Goal: Task Accomplishment & Management: Complete application form

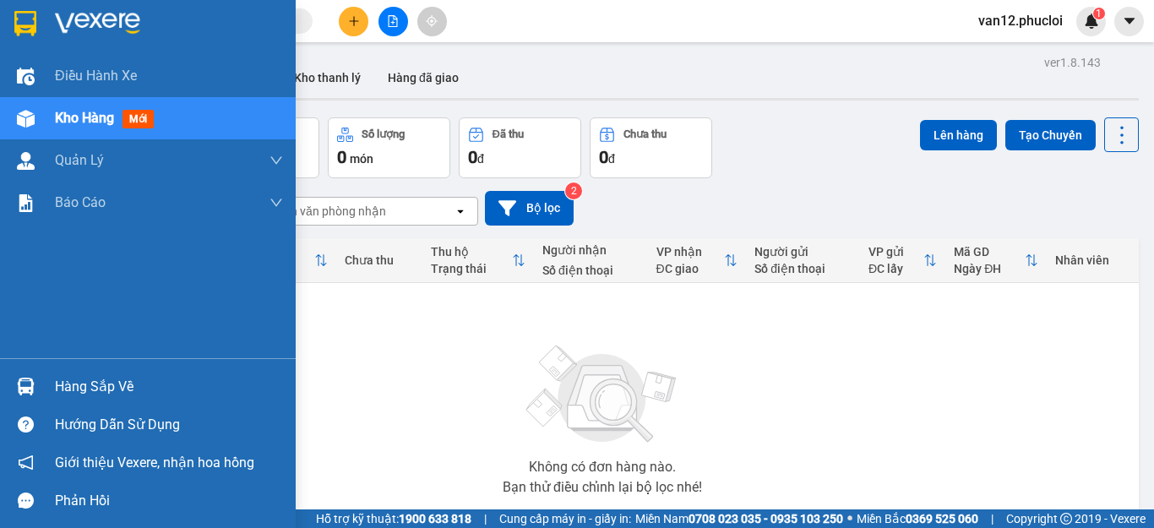
click at [24, 383] on img at bounding box center [26, 386] width 18 height 18
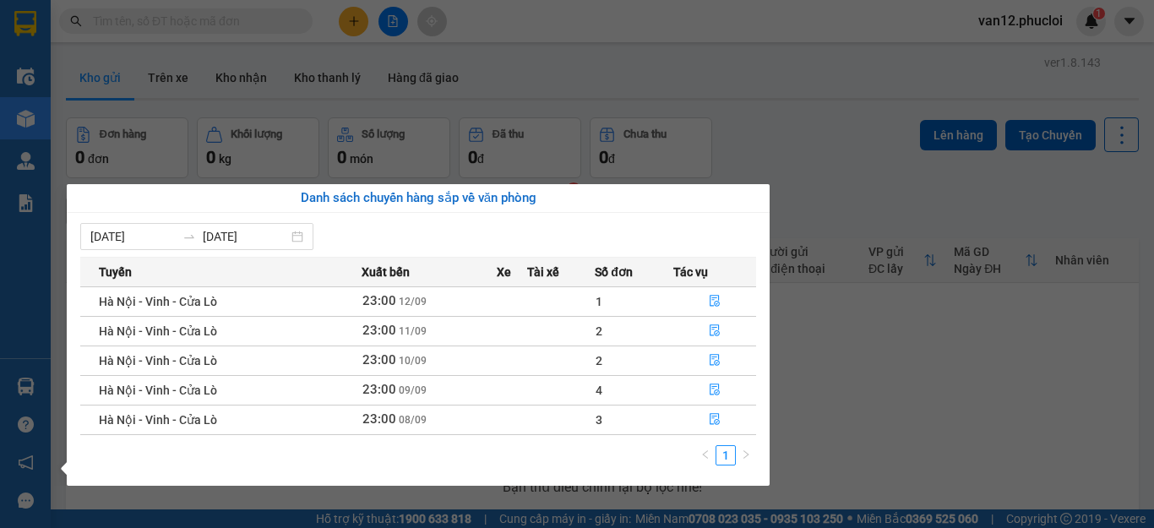
click at [878, 379] on section "Kết quả tìm kiếm ( 0 ) Bộ lọc No Data van12.phucloi 1 Điều hành xe Kho hàng mới…" at bounding box center [577, 264] width 1154 height 528
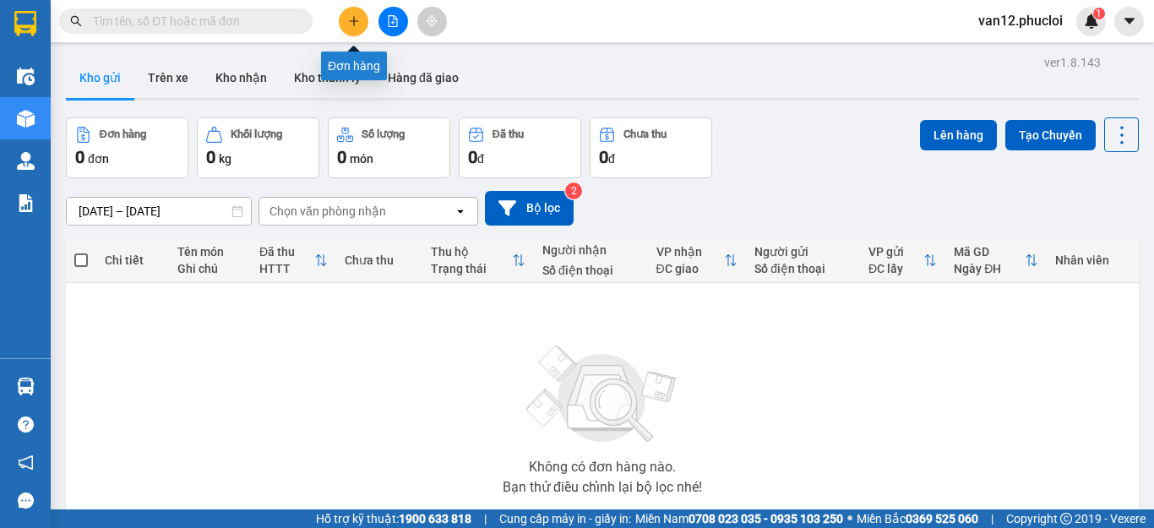
click at [355, 19] on icon "plus" at bounding box center [354, 21] width 12 height 12
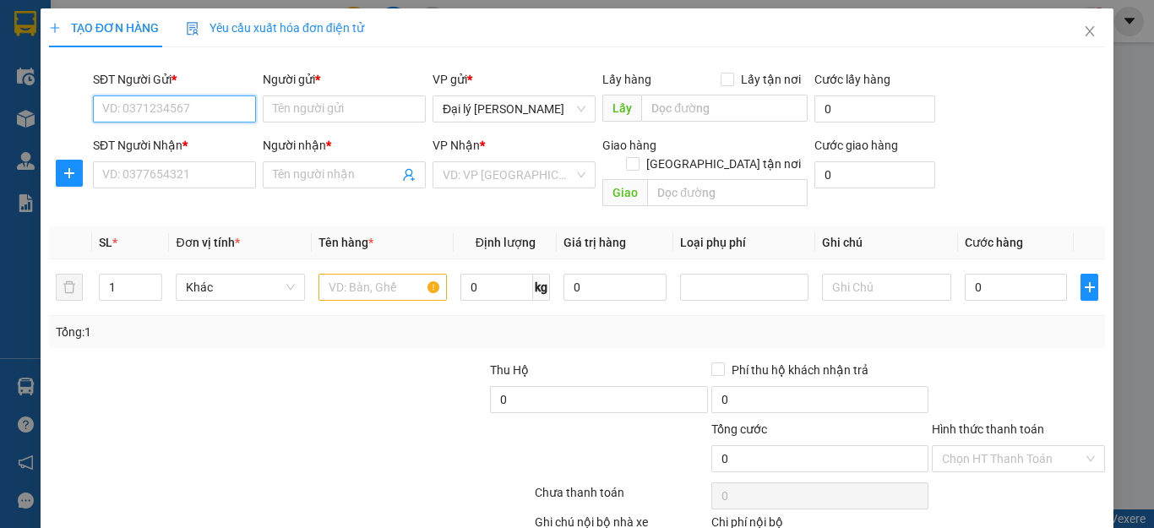
click at [236, 108] on input "SĐT Người Gửi *" at bounding box center [174, 108] width 163 height 27
click at [204, 140] on div "0339485045 - dì hòa" at bounding box center [172, 142] width 140 height 19
type input "0339485045"
type input "dì hòa"
type input "0339485045"
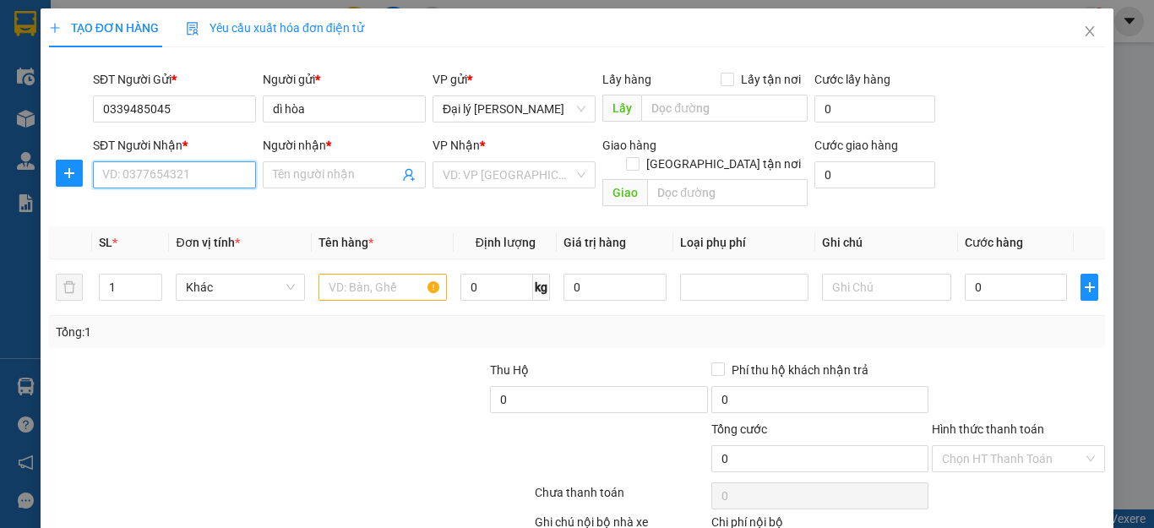
click at [237, 176] on input "SĐT Người Nhận *" at bounding box center [174, 174] width 163 height 27
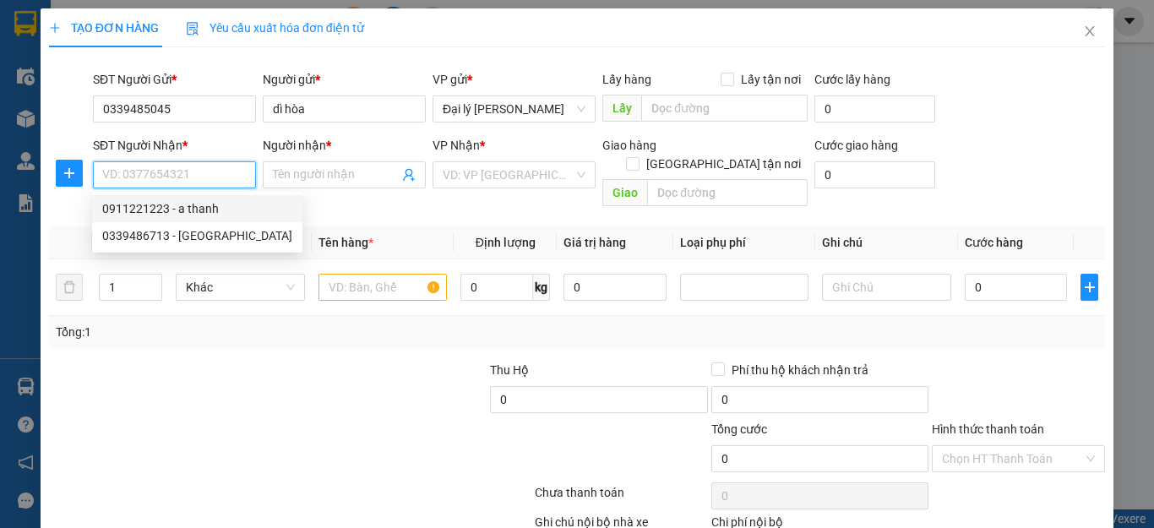
click at [202, 208] on div "0911221223 - a thanh" at bounding box center [197, 208] width 190 height 19
type input "0911221223"
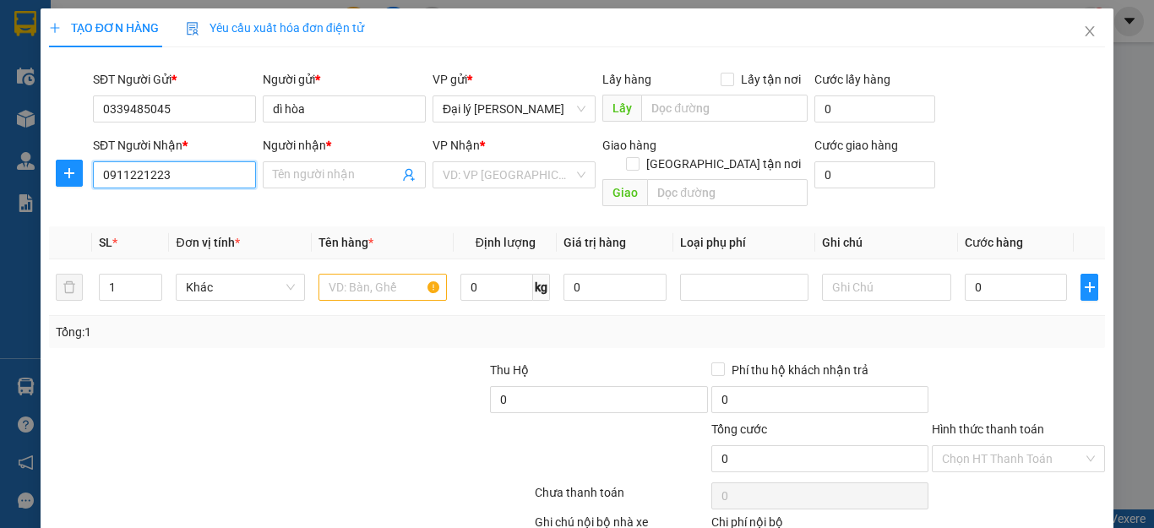
type input "a thanh"
click at [426, 274] on input "text" at bounding box center [382, 287] width 128 height 27
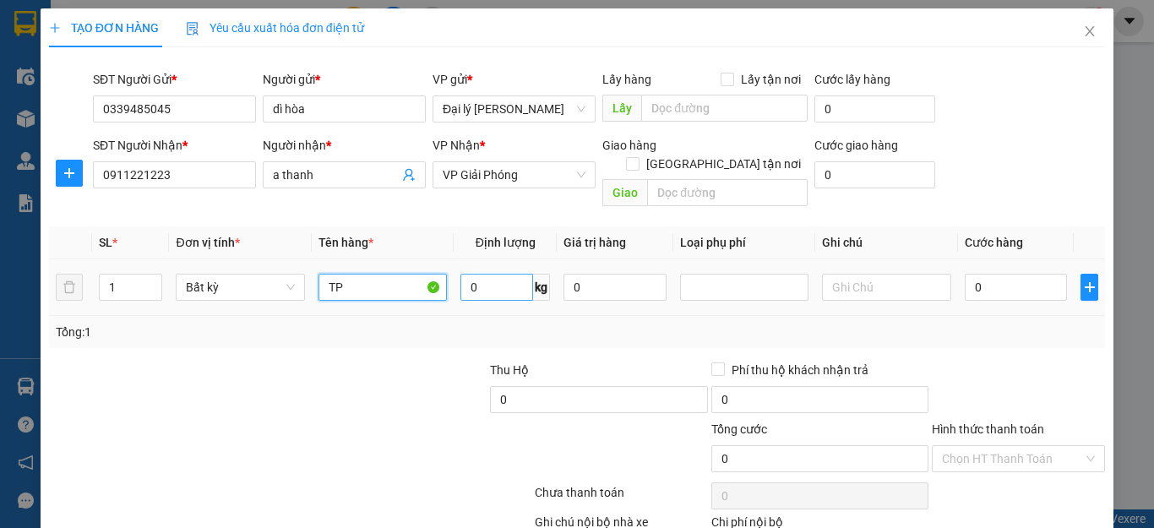
drag, startPoint x: 426, startPoint y: 266, endPoint x: 470, endPoint y: 270, distance: 44.1
click at [470, 270] on tr "1 Bất kỳ TP 0 kg 0 0" at bounding box center [577, 287] width 1056 height 57
type input "TP"
click at [470, 274] on input "0" at bounding box center [496, 287] width 73 height 27
type input "11"
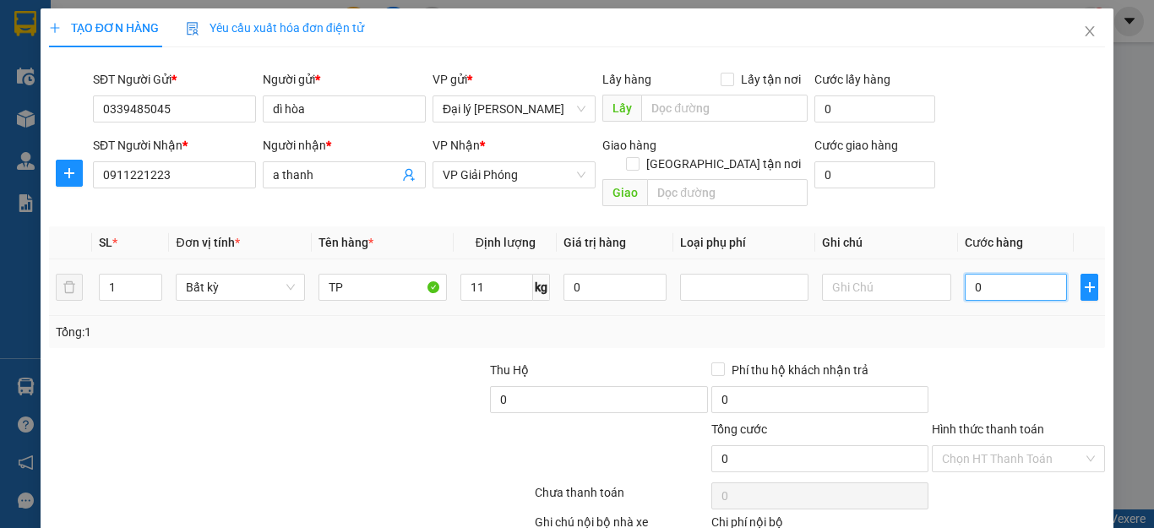
click at [968, 274] on input "0" at bounding box center [1015, 287] width 103 height 27
type input "40.000"
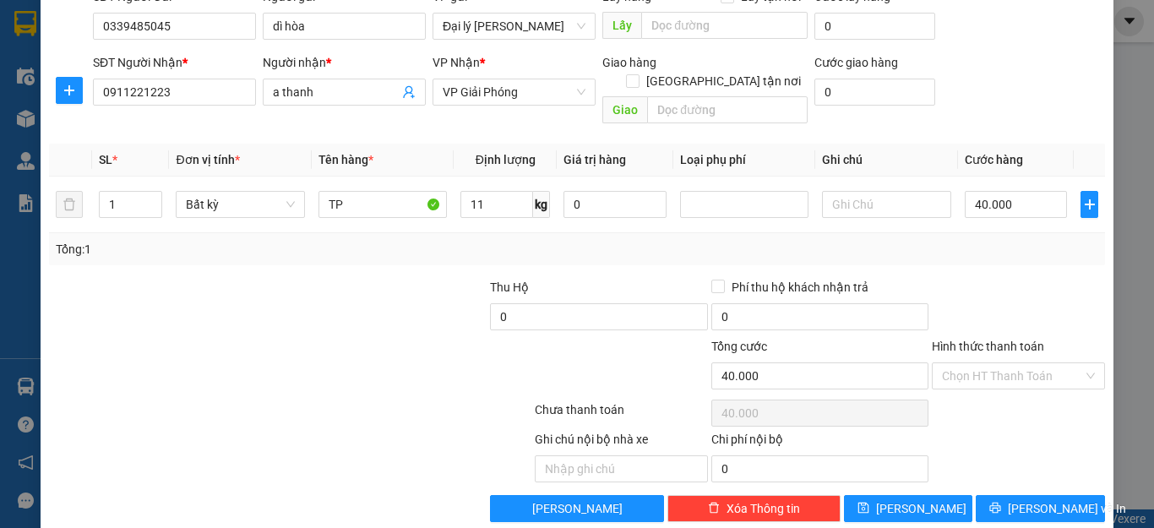
scroll to position [91, 0]
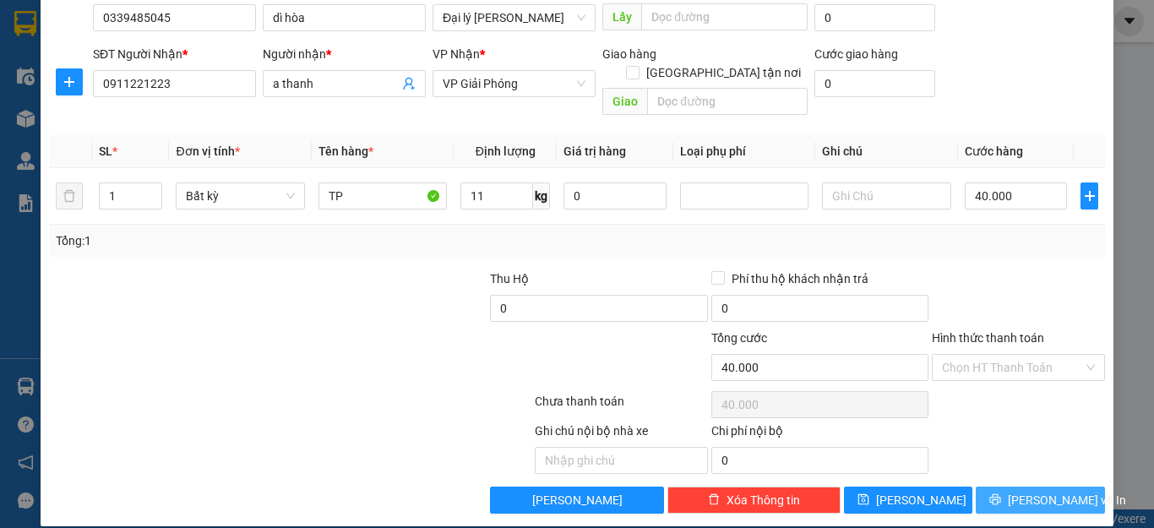
click at [1033, 489] on span "[PERSON_NAME] và In" at bounding box center [1066, 500] width 118 height 19
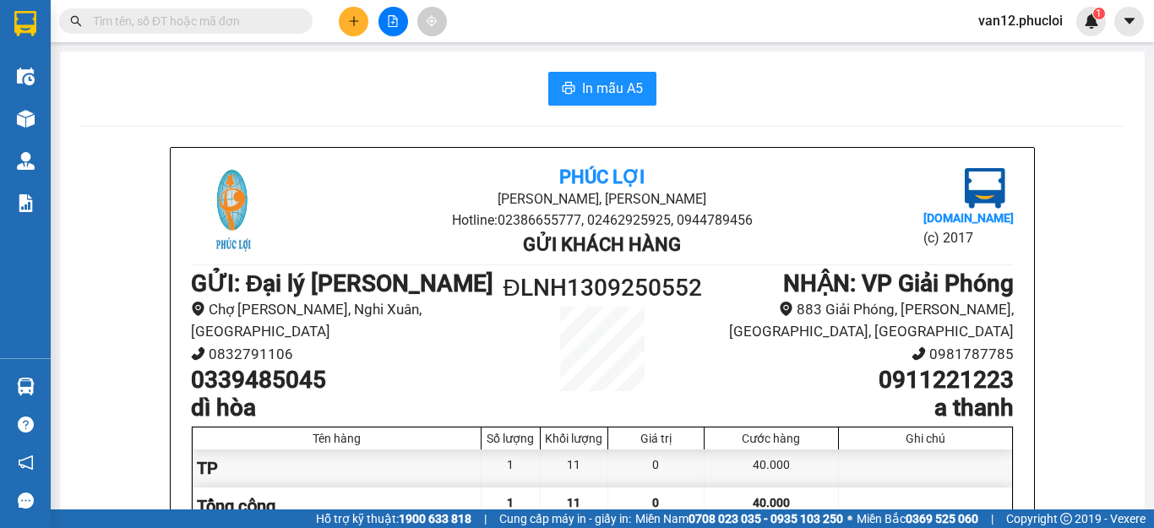
click at [1137, 412] on main "In mẫu A5 Phúc Lợi Đường [PERSON_NAME], Phường Nghi Hương Hotline: 02386655777,…" at bounding box center [577, 254] width 1154 height 509
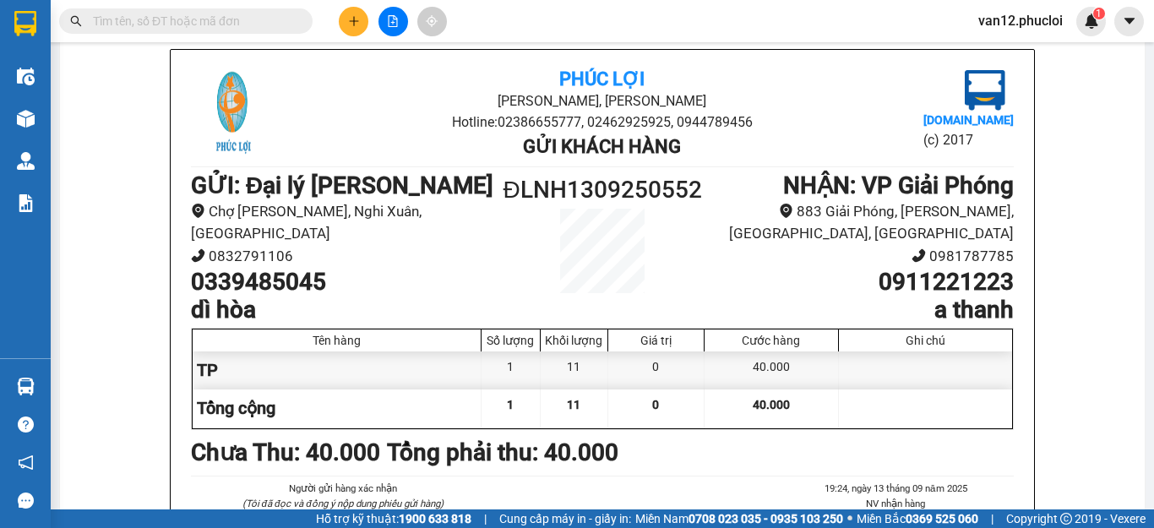
scroll to position [101, 0]
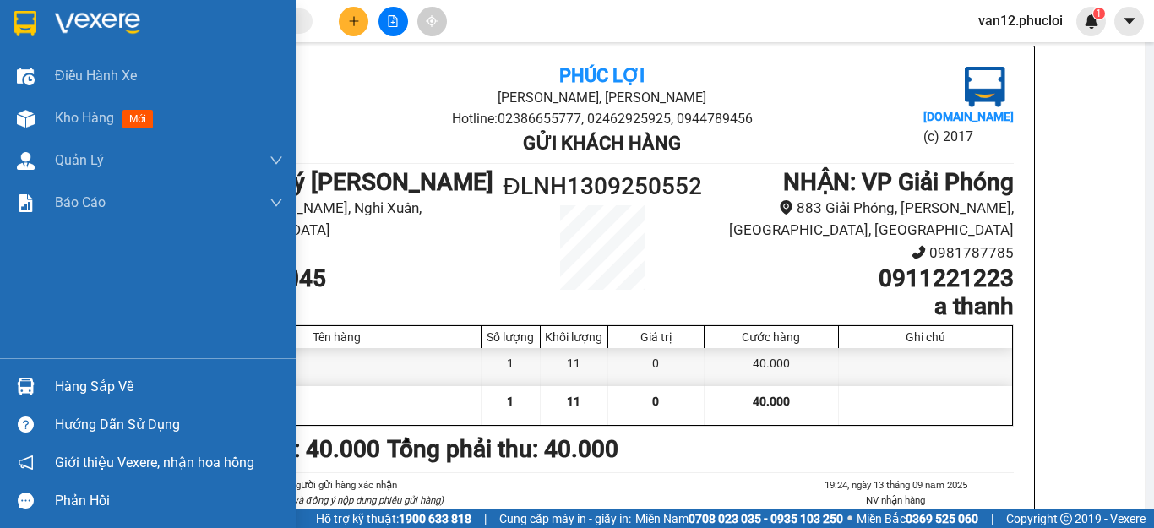
click at [22, 27] on img at bounding box center [25, 23] width 22 height 25
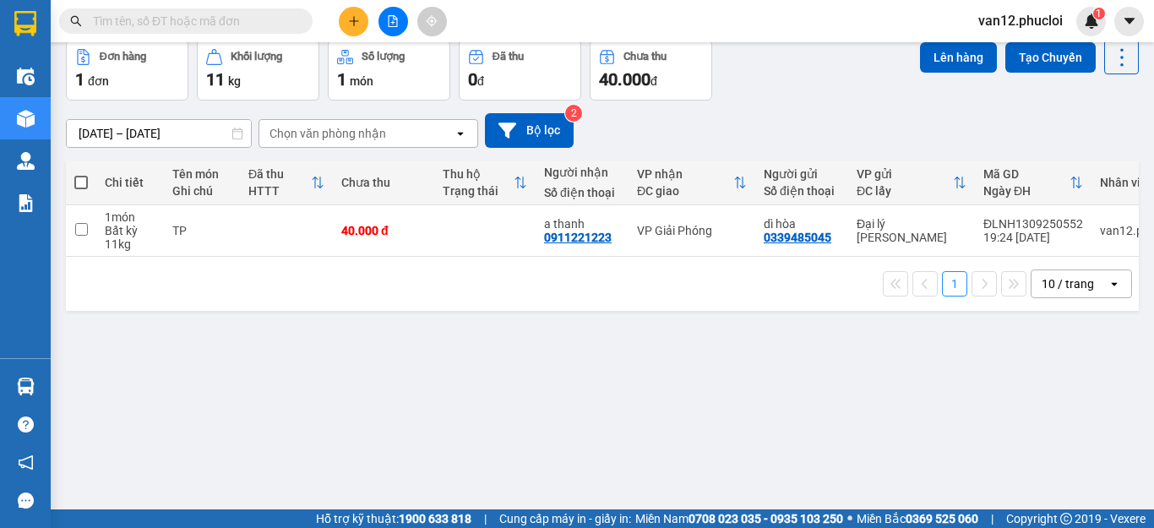
scroll to position [78, 0]
click at [357, 22] on icon "plus" at bounding box center [354, 21] width 12 height 12
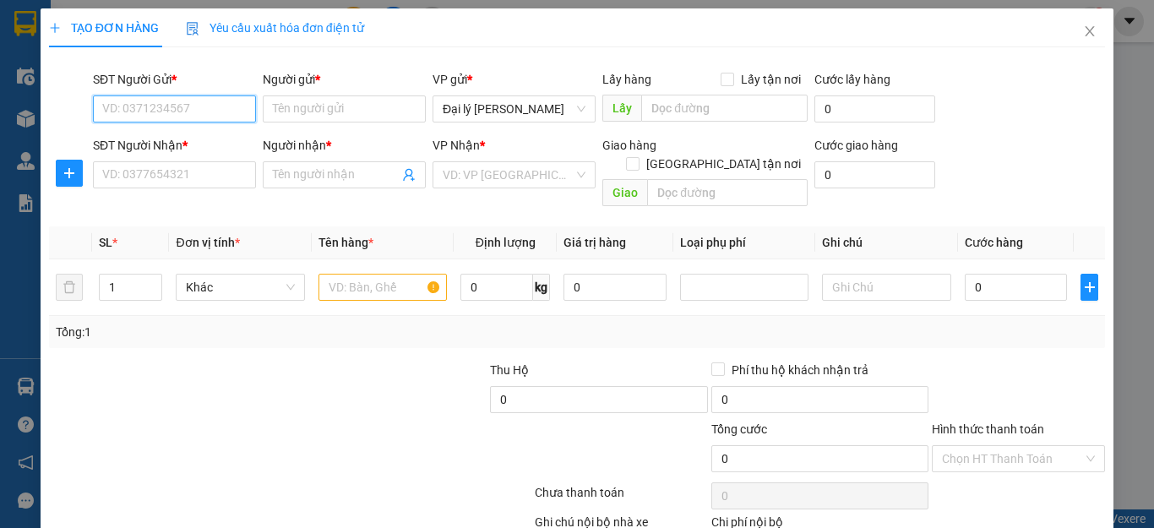
click at [231, 121] on input "SĐT Người Gửi *" at bounding box center [174, 108] width 163 height 27
click at [200, 141] on div "0834144969 - bác đạo" at bounding box center [172, 142] width 140 height 19
type input "0834144969"
type input "bác đạo"
type input "0834144969"
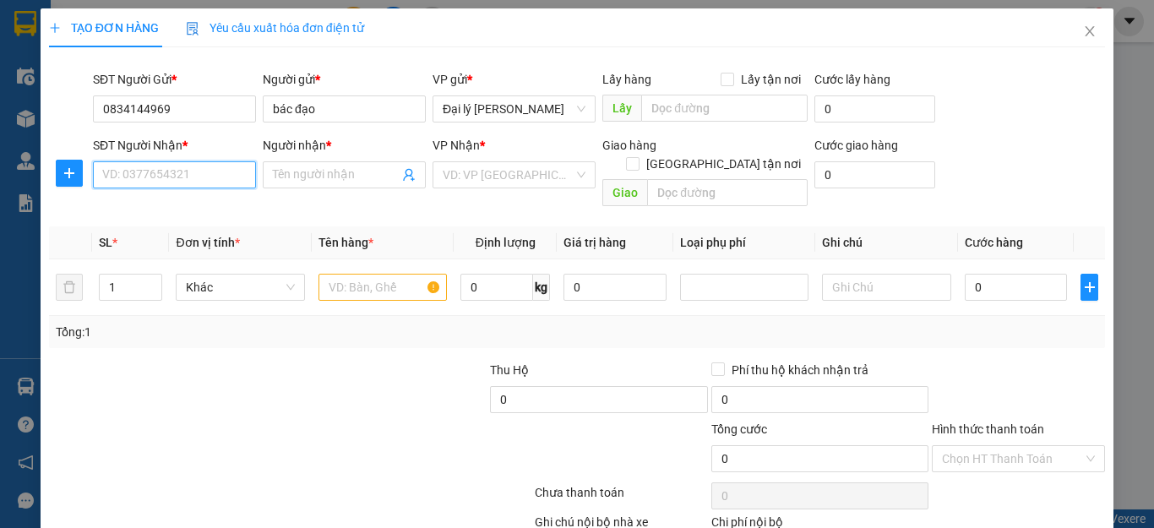
click at [242, 175] on input "SĐT Người Nhận *" at bounding box center [174, 174] width 163 height 27
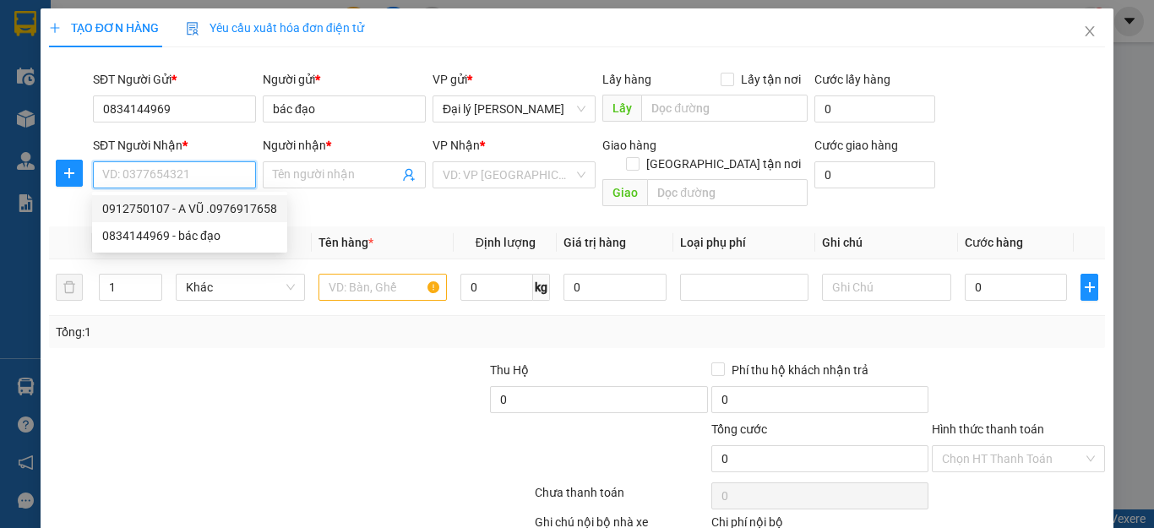
click at [234, 205] on div "0912750107 - A VŨ .0976917658" at bounding box center [189, 208] width 175 height 19
type input "0912750107"
type input "A VŨ .0976917658"
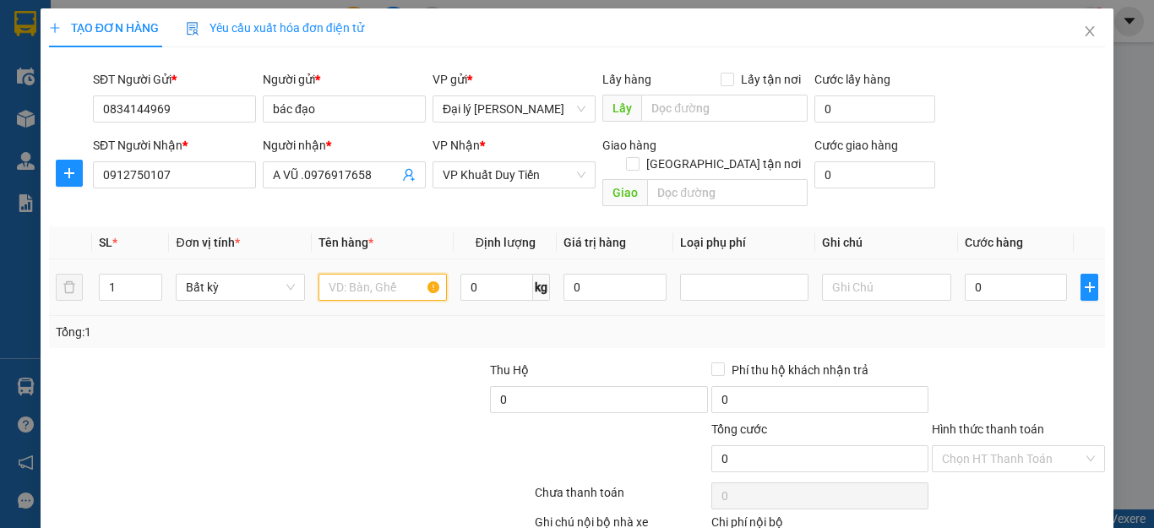
click at [425, 274] on input "text" at bounding box center [382, 287] width 128 height 27
type input "TP"
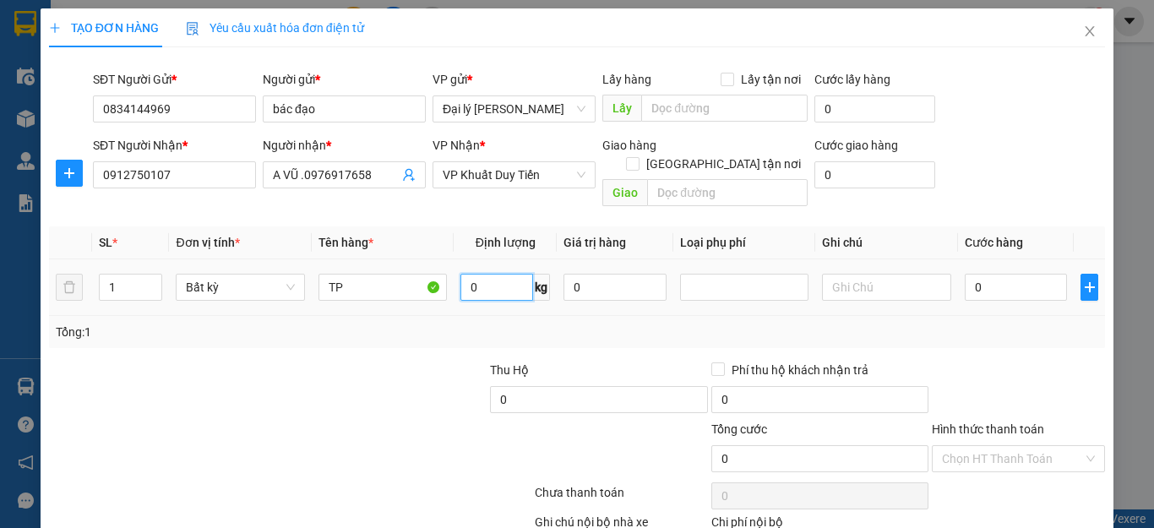
click at [469, 274] on input "0" at bounding box center [496, 287] width 73 height 27
type input "6"
click at [969, 274] on input "0" at bounding box center [1015, 287] width 103 height 27
type input "30.000"
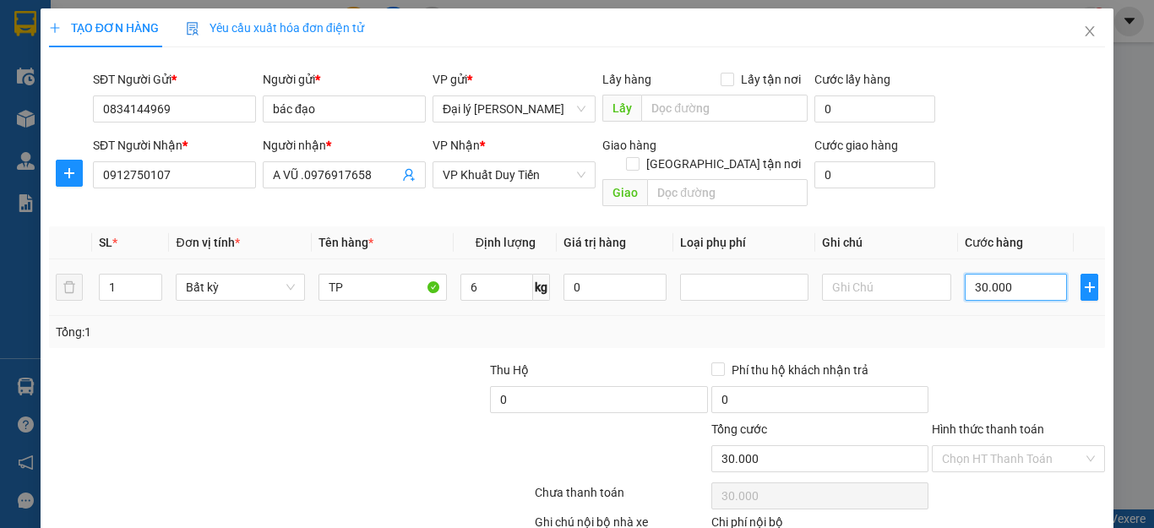
type input "30.000"
click at [971, 422] on label "Hình thức thanh toán" at bounding box center [987, 429] width 112 height 14
click at [971, 446] on input "Hình thức thanh toán" at bounding box center [1012, 458] width 141 height 25
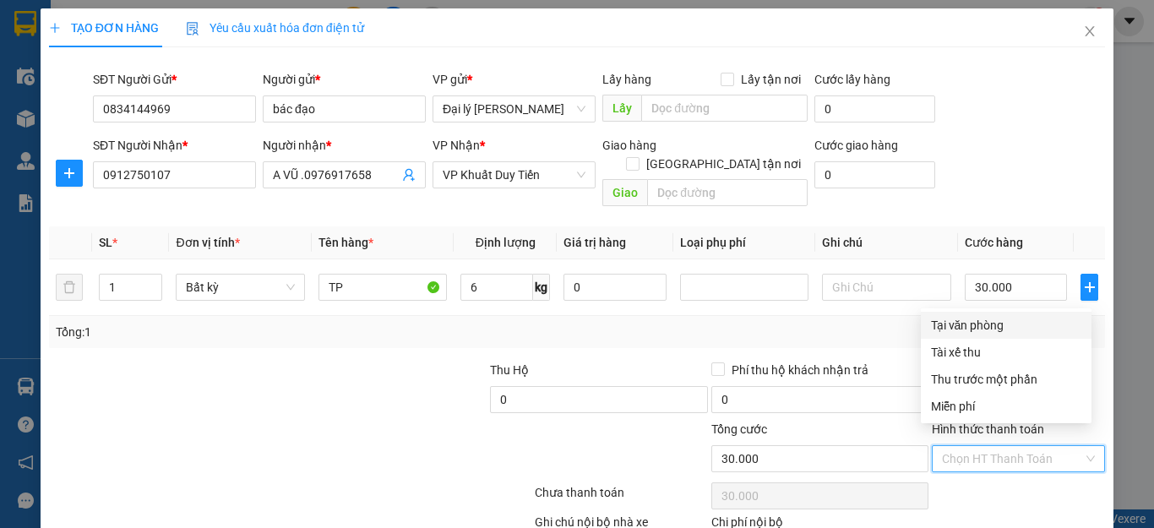
click at [975, 331] on div "Tại văn phòng" at bounding box center [1006, 325] width 150 height 19
type input "0"
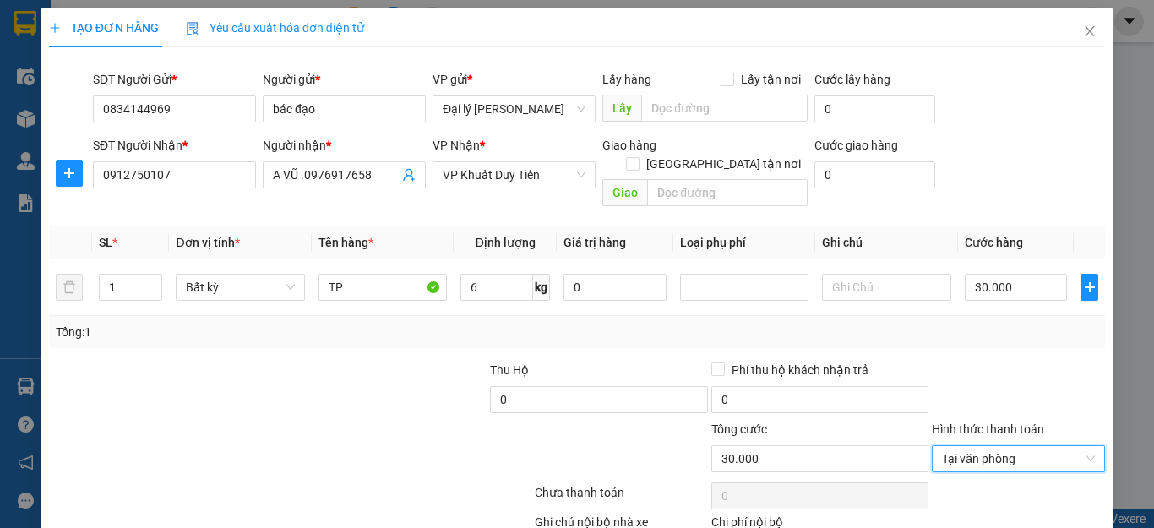
click at [1138, 469] on div "TẠO ĐƠN HÀNG Yêu cầu xuất hóa đơn điện tử Transit Pickup Surcharge Ids Transit …" at bounding box center [577, 264] width 1154 height 528
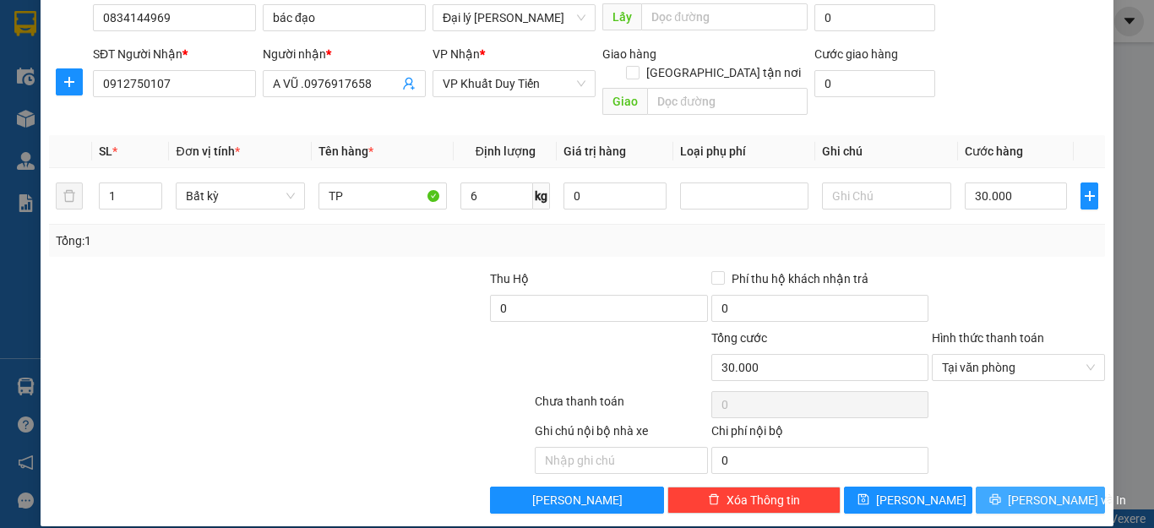
click at [1049, 489] on span "[PERSON_NAME] và In" at bounding box center [1066, 500] width 118 height 19
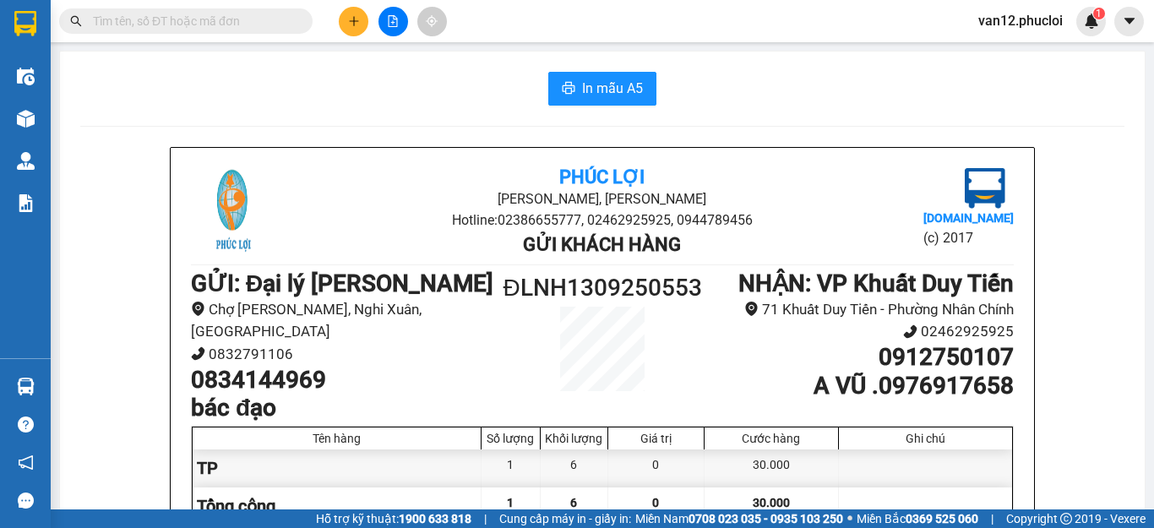
click at [1127, 471] on div "In mẫu A5 Phúc Lợi Đường [PERSON_NAME], Phường Nghi Hương Hotline: 02386655777,…" at bounding box center [602, 449] width 1084 height 794
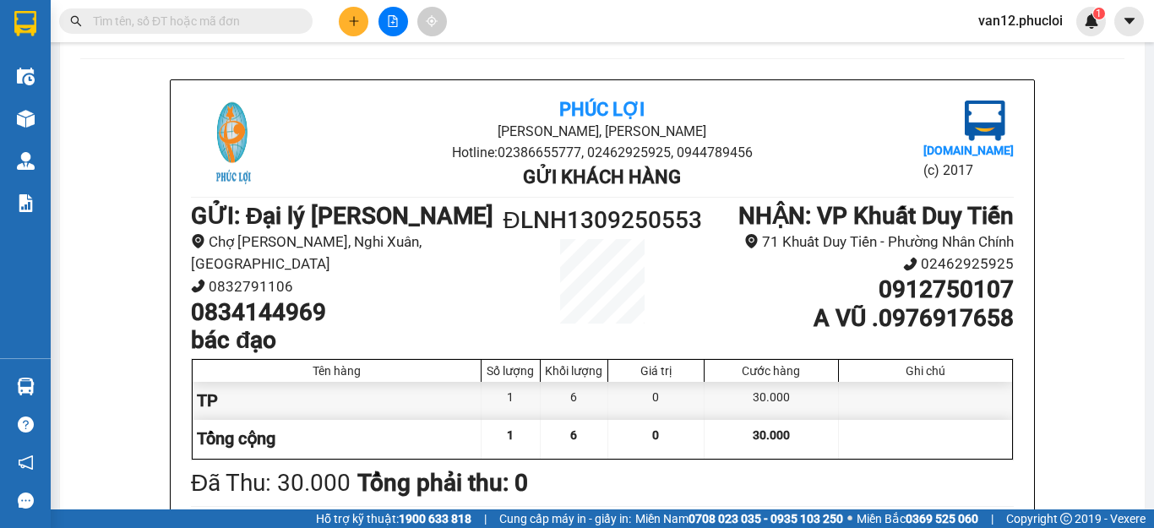
scroll to position [101, 0]
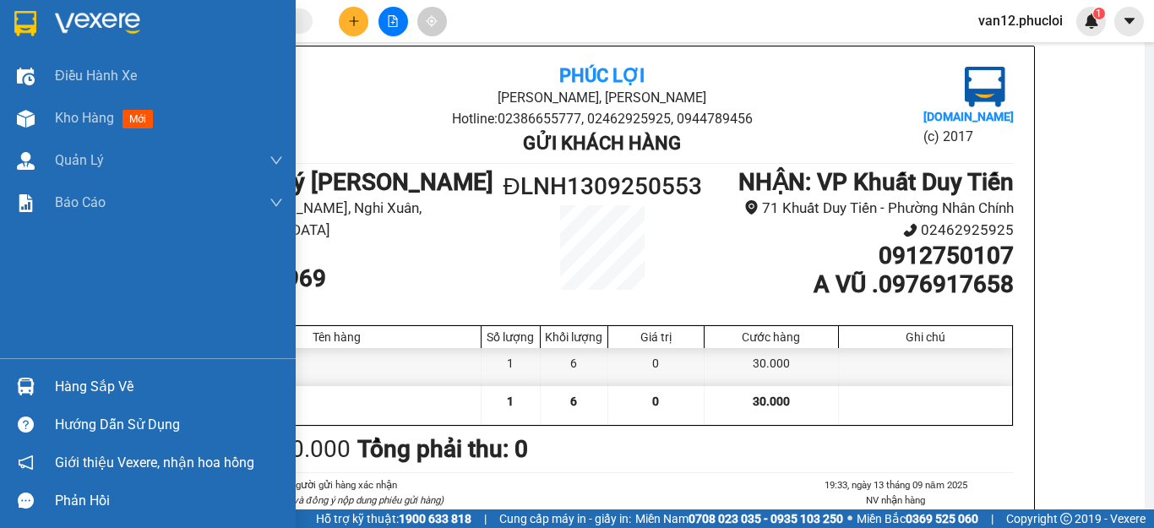
click at [21, 25] on img at bounding box center [25, 23] width 22 height 25
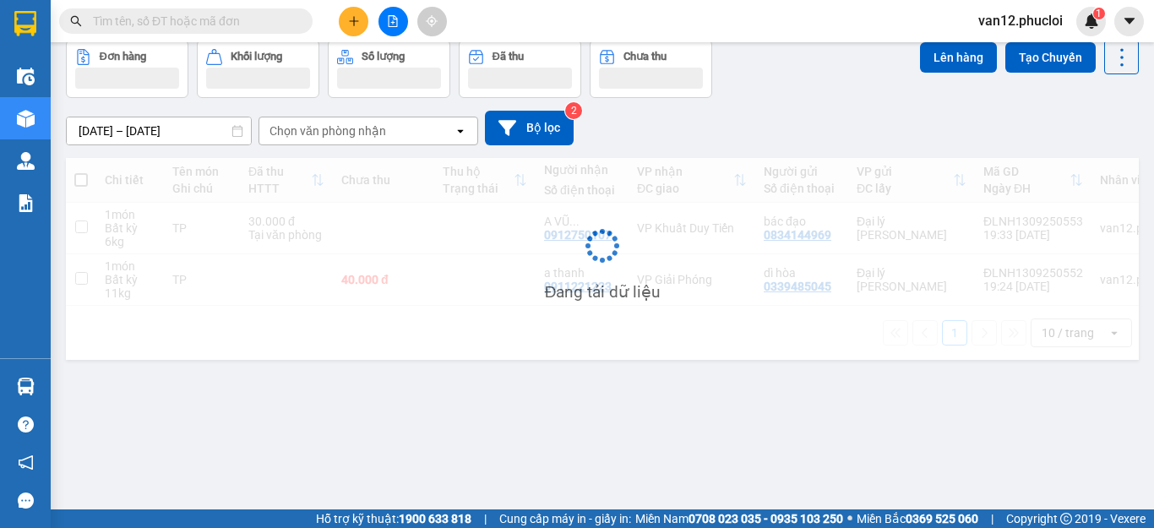
scroll to position [78, 0]
